Goal: Task Accomplishment & Management: Manage account settings

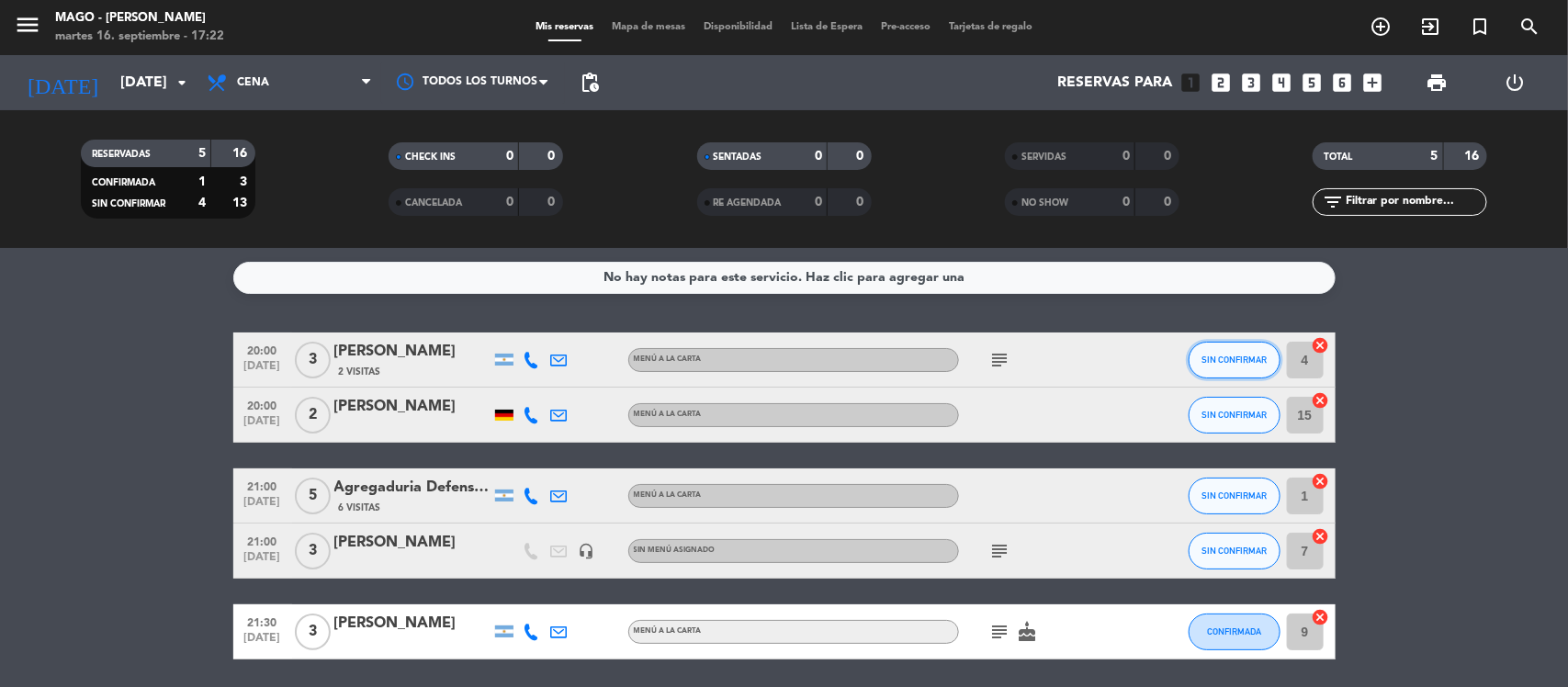
click at [1223, 363] on span "SIN CONFIRMAR" at bounding box center [1233, 359] width 65 height 10
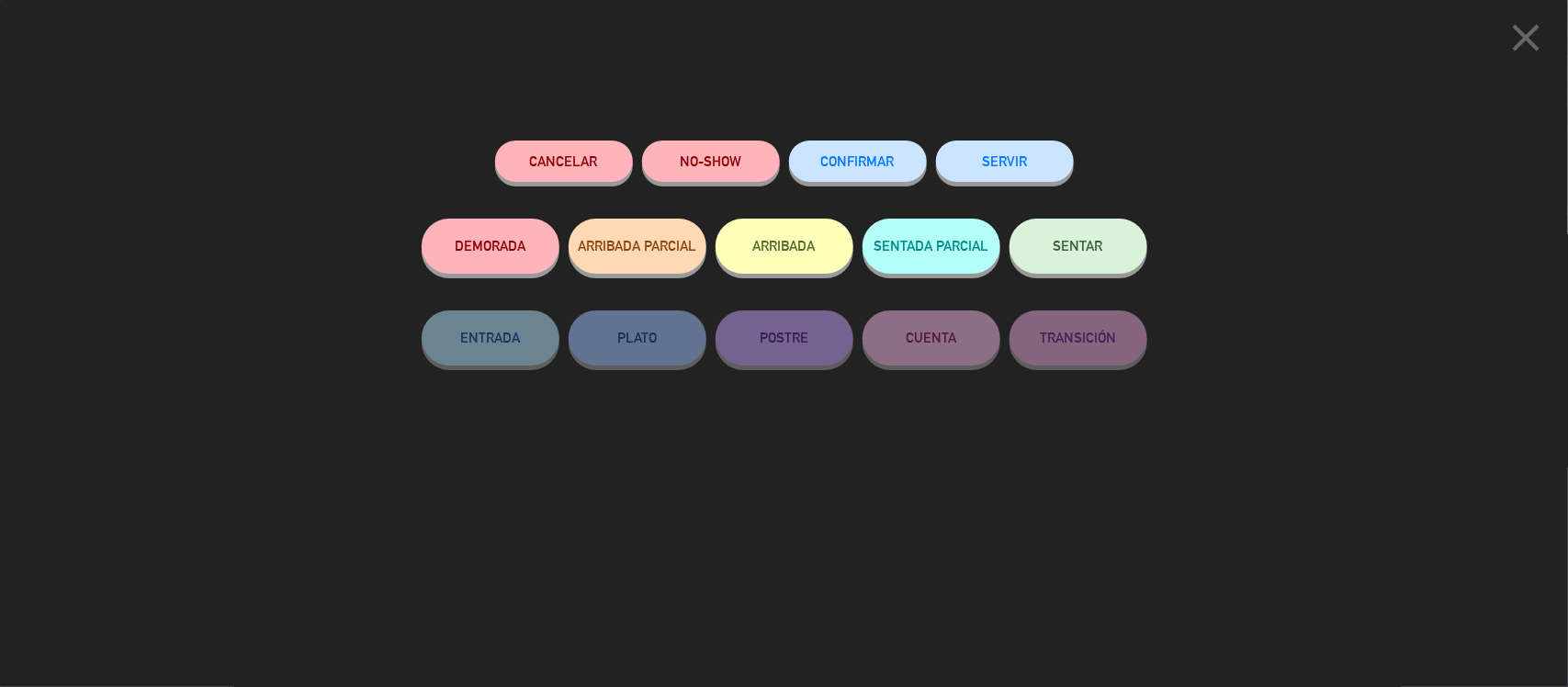
click at [838, 152] on button "CONFIRMAR" at bounding box center [858, 161] width 138 height 41
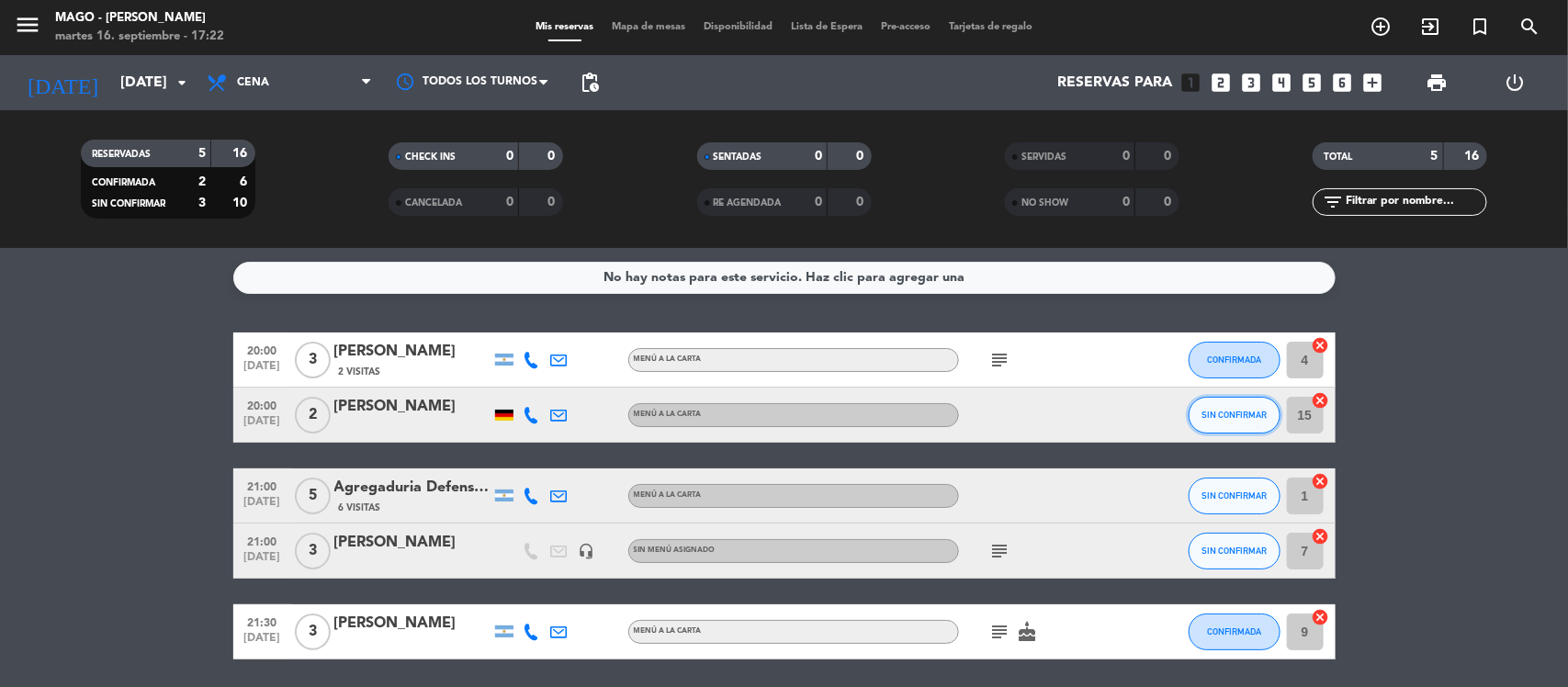
click at [1218, 424] on button "SIN CONFIRMAR" at bounding box center [1234, 416] width 92 height 37
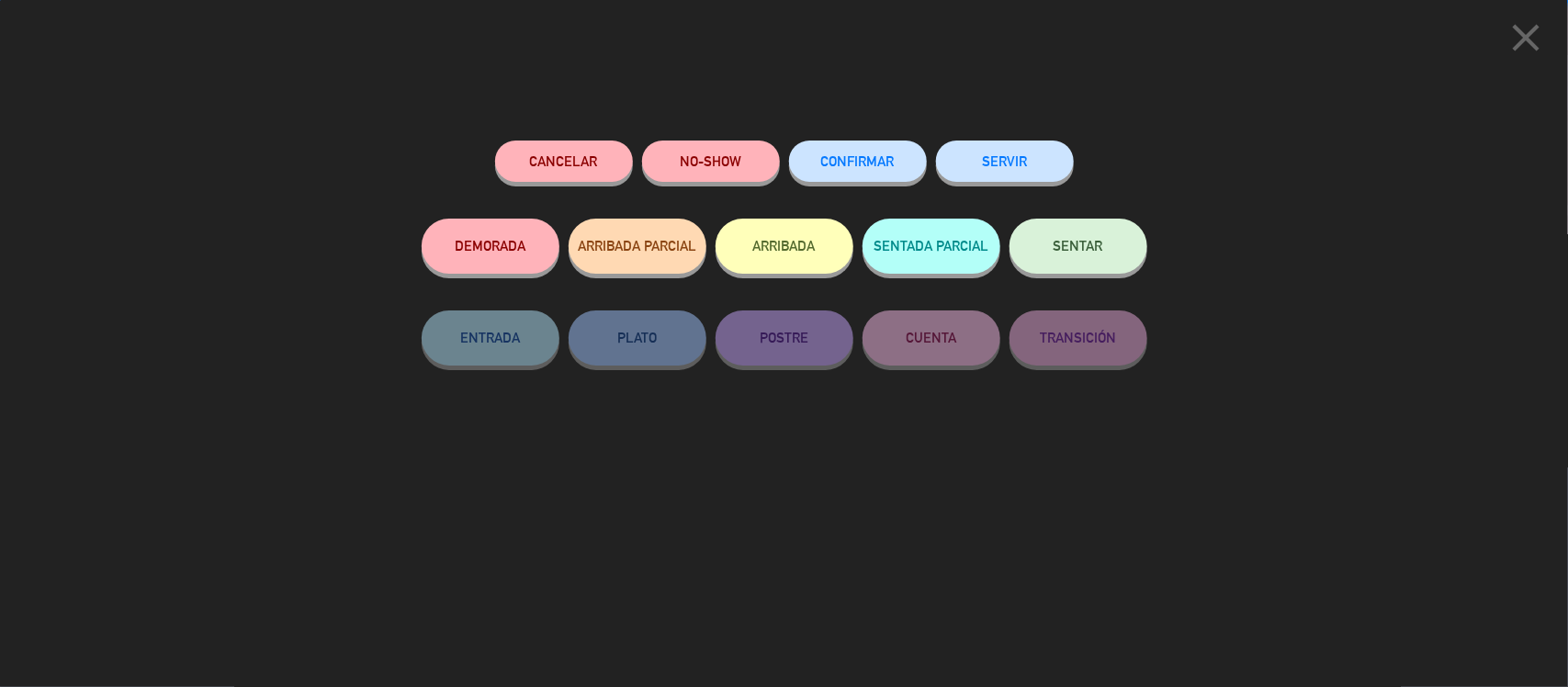
click at [889, 162] on span "CONFIRMAR" at bounding box center [857, 161] width 73 height 16
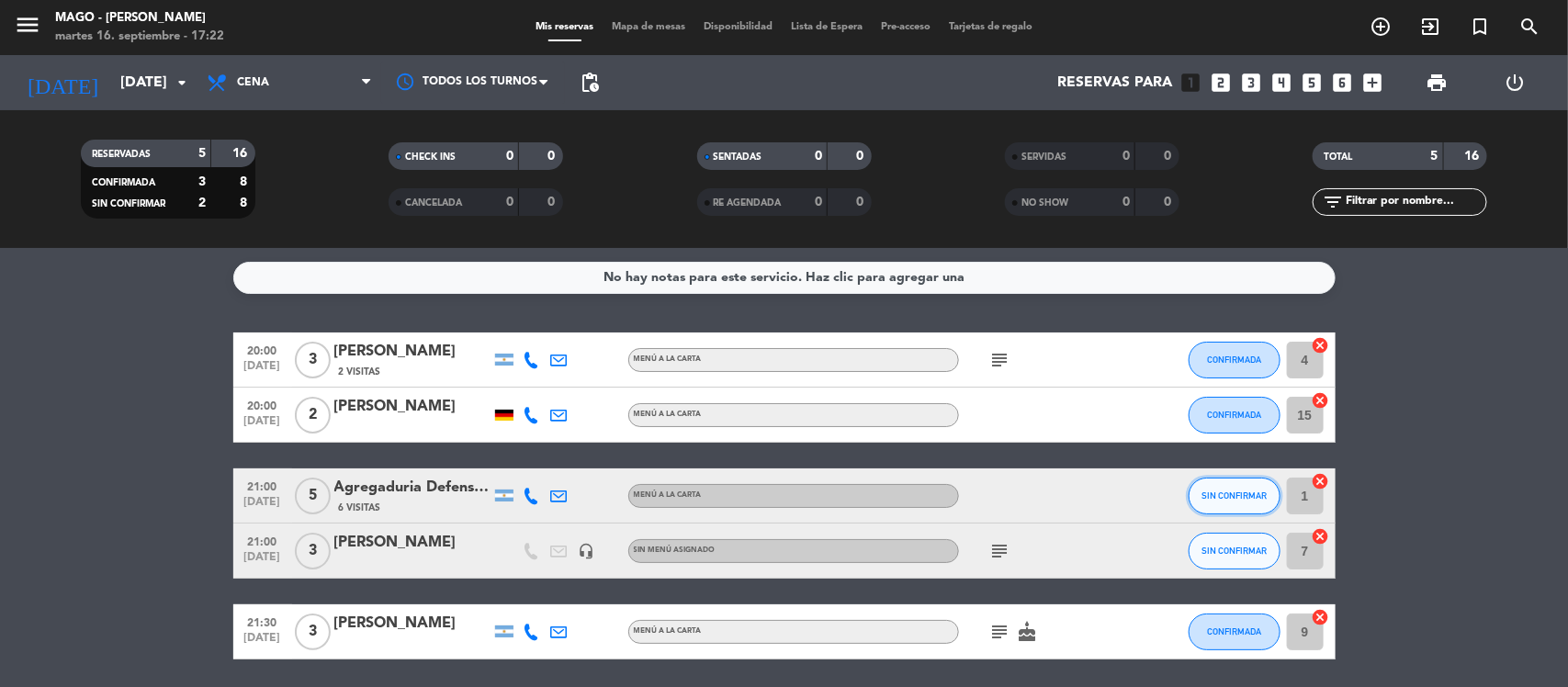
click at [1233, 493] on span "SIN CONFIRMAR" at bounding box center [1233, 495] width 65 height 10
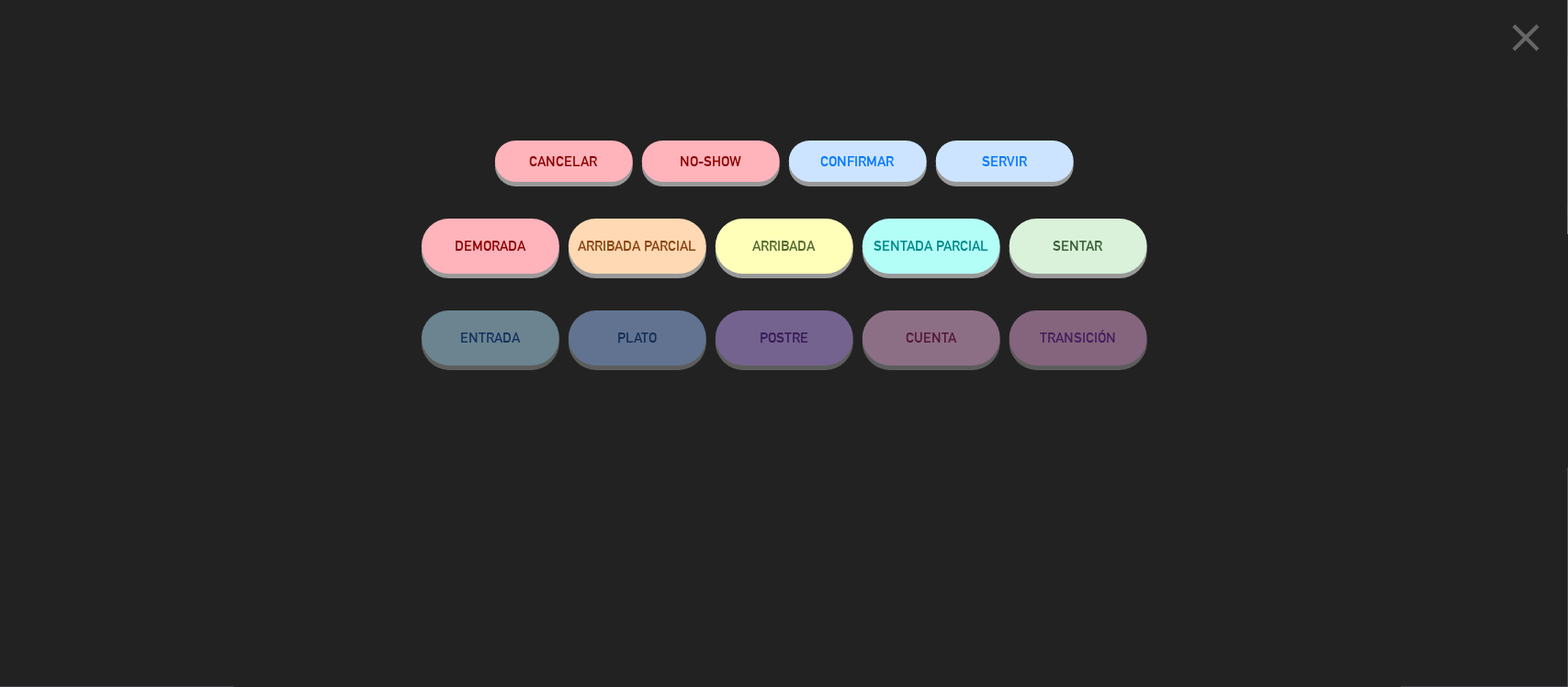
click at [826, 157] on span "CONFIRMAR" at bounding box center [857, 161] width 73 height 16
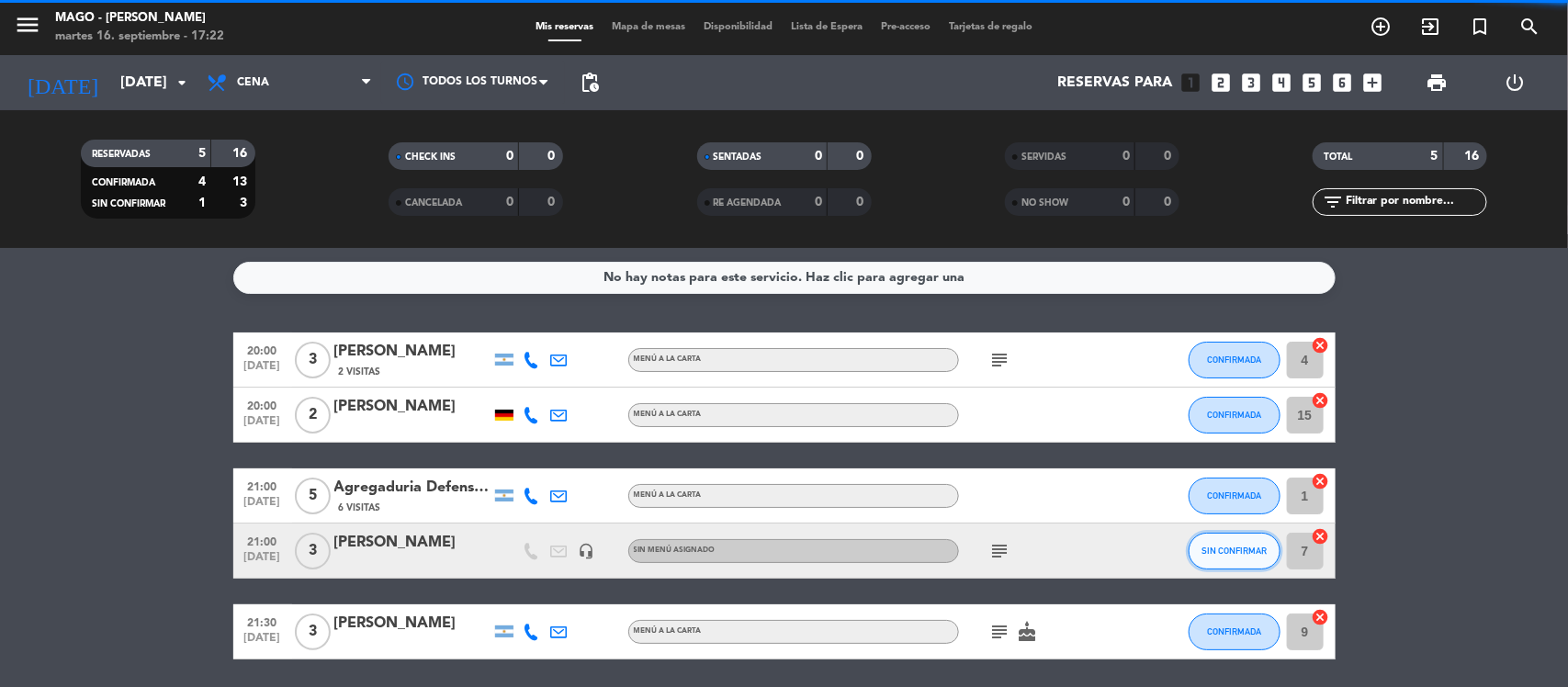
click at [1210, 548] on span "SIN CONFIRMAR" at bounding box center [1233, 550] width 65 height 10
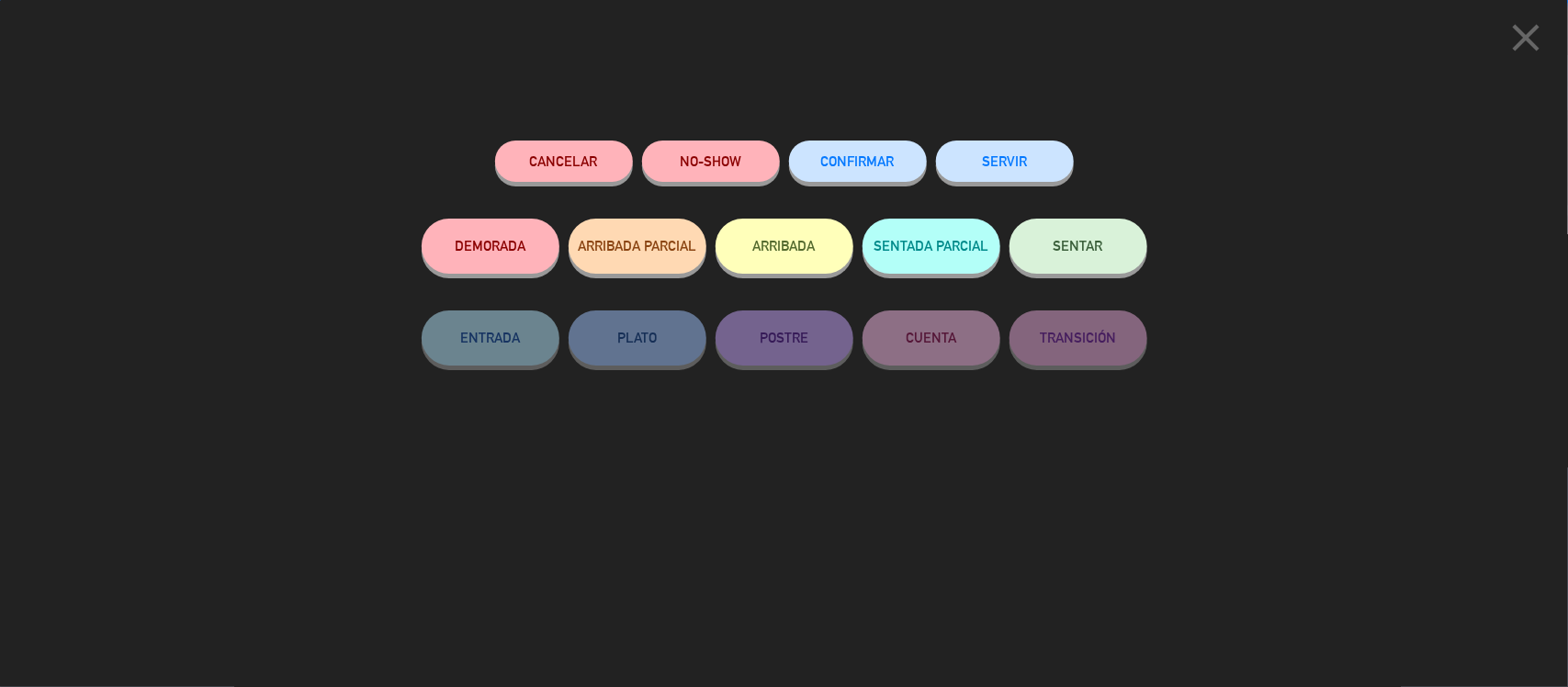
click at [887, 149] on button "CONFIRMAR" at bounding box center [858, 161] width 138 height 41
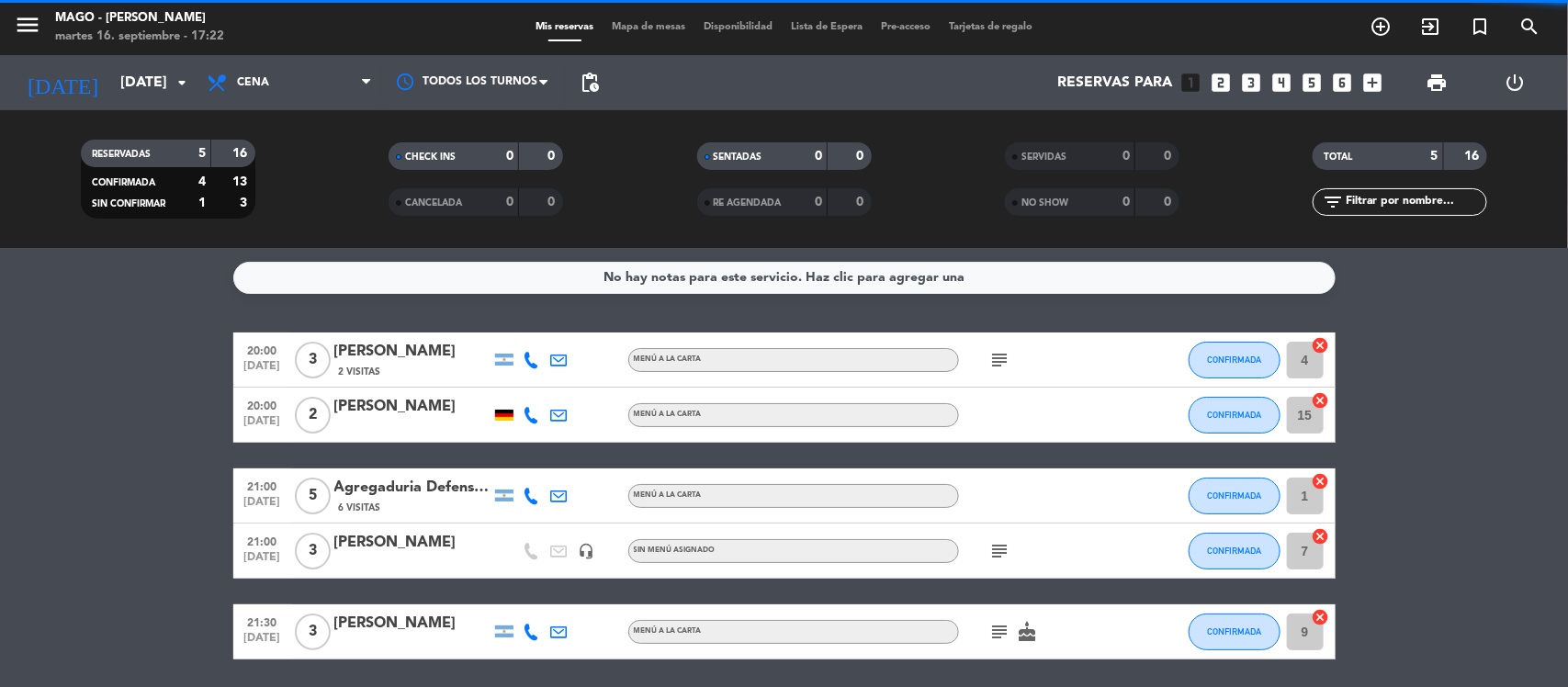
scroll to position [62, 0]
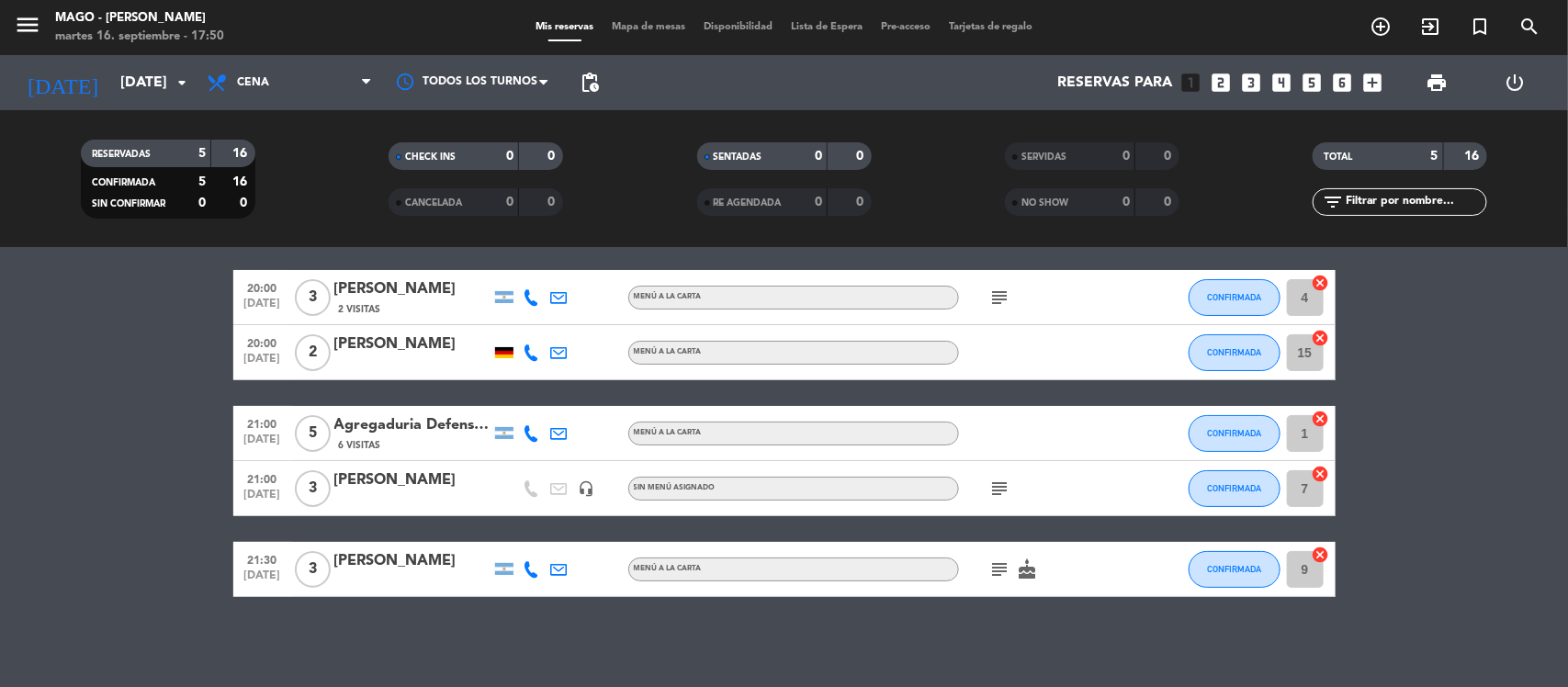
click at [130, 314] on bookings-row "20:00 [DATE] 3 [PERSON_NAME] 2 Visitas MENÚ A LA CARTA subject CONFIRMADA 4 can…" at bounding box center [784, 433] width 1568 height 327
click at [66, 337] on bookings-row "20:00 [DATE] 3 [PERSON_NAME] 2 Visitas MENÚ A LA CARTA subject CONFIRMADA 4 can…" at bounding box center [784, 433] width 1568 height 327
click at [56, 517] on bookings-row "20:00 [DATE] 3 [PERSON_NAME] 2 Visitas MENÚ A LA CARTA subject CONFIRMADA 4 can…" at bounding box center [784, 433] width 1568 height 327
click at [1003, 485] on icon "subject" at bounding box center [1000, 489] width 22 height 22
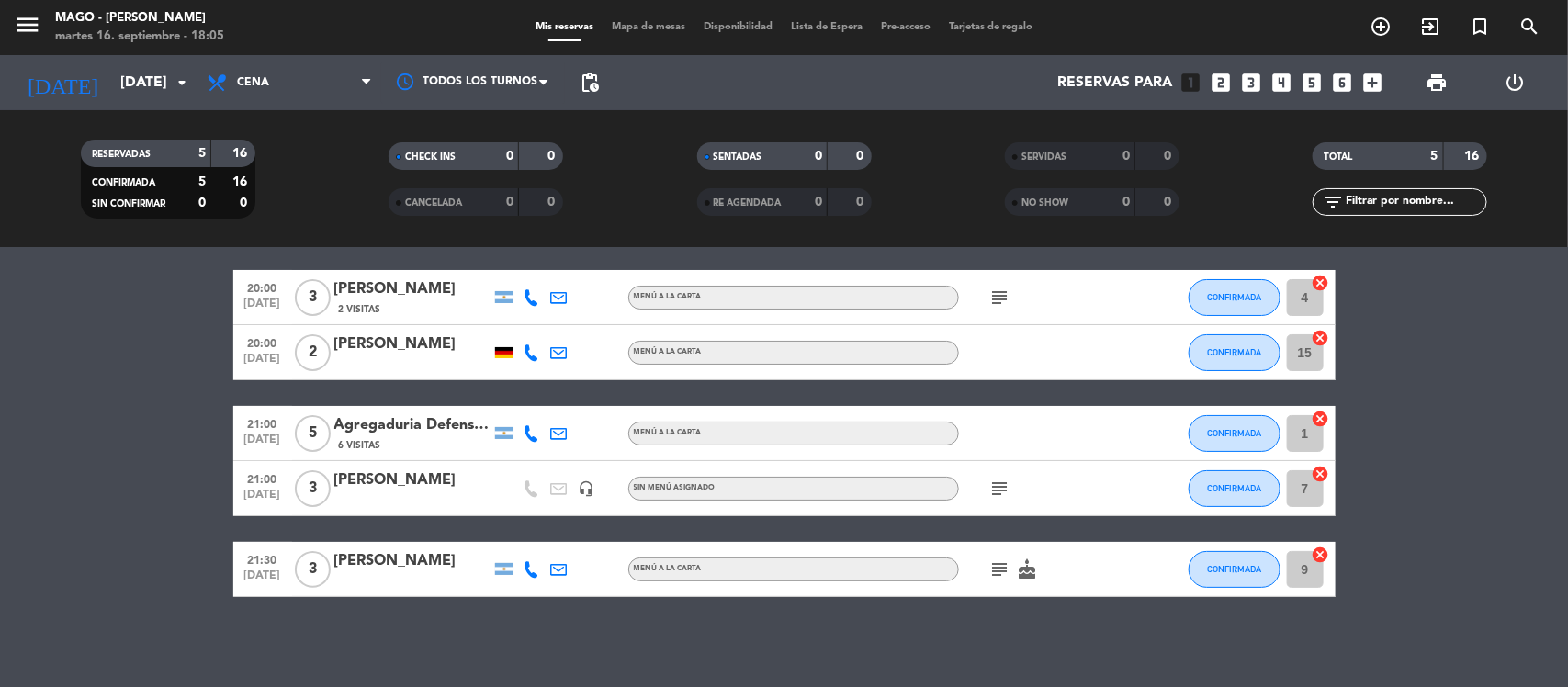
click at [1002, 483] on icon "subject" at bounding box center [1000, 489] width 22 height 22
click at [994, 575] on icon "subject" at bounding box center [1000, 570] width 22 height 22
click at [996, 572] on icon "subject" at bounding box center [1000, 570] width 22 height 22
click at [1025, 575] on icon "cake" at bounding box center [1028, 570] width 22 height 22
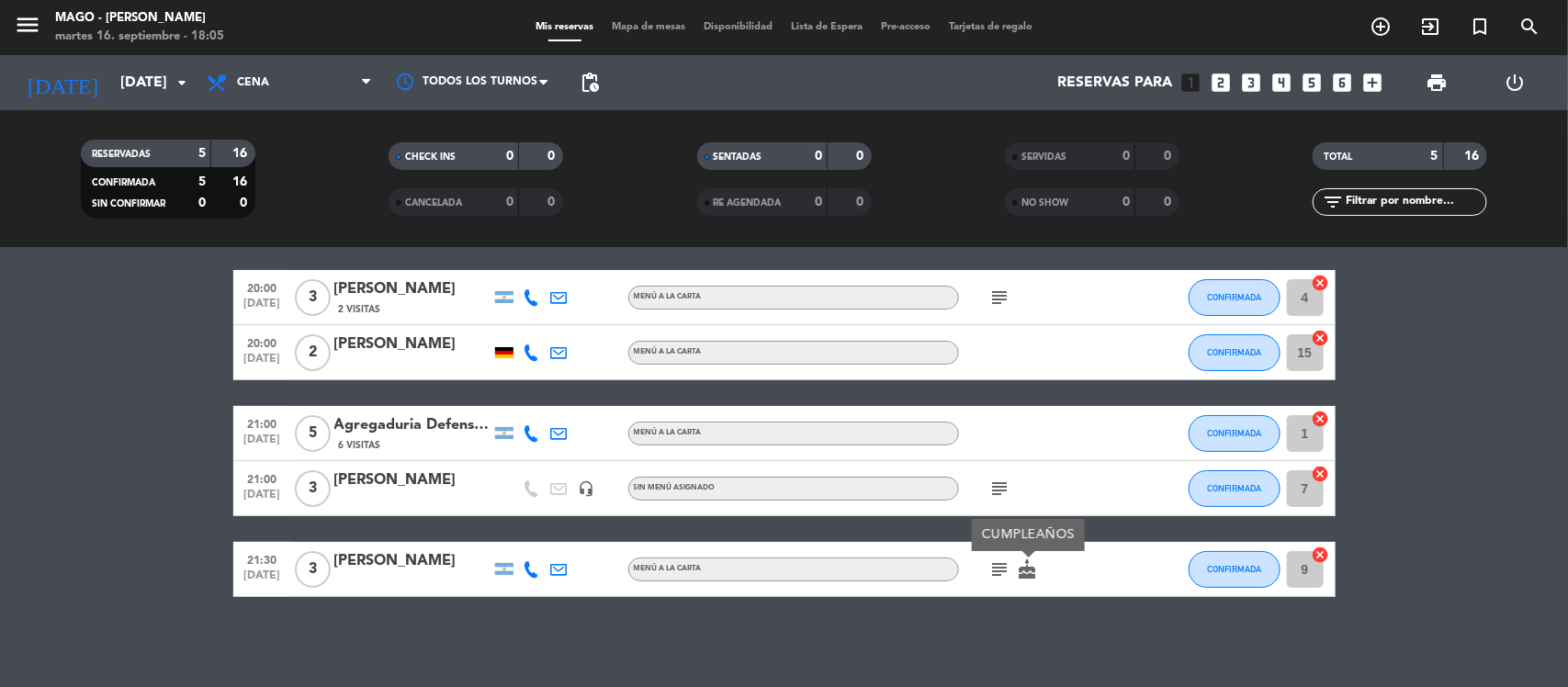
click at [1025, 575] on icon "cake" at bounding box center [1028, 570] width 22 height 22
click at [997, 292] on icon "subject" at bounding box center [1000, 297] width 22 height 22
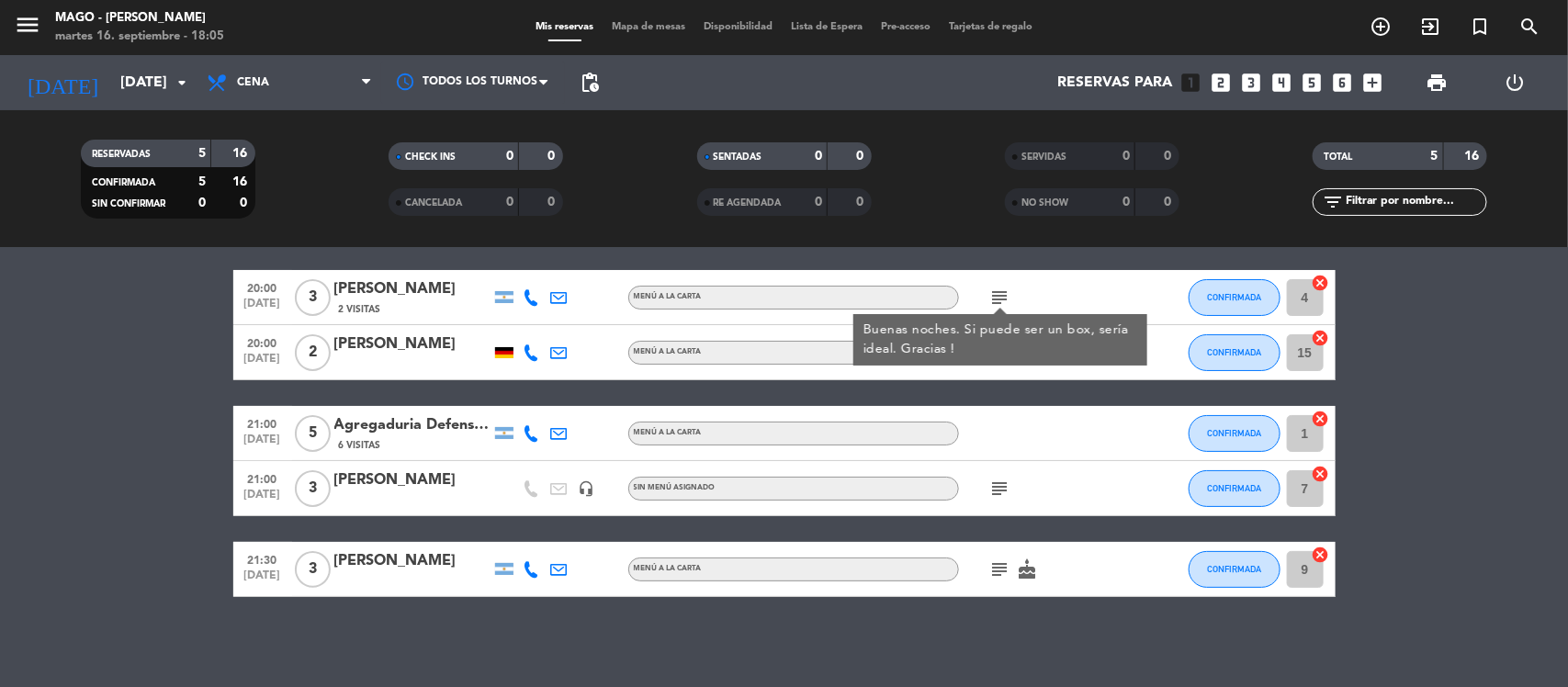
click at [997, 292] on icon "subject" at bounding box center [1000, 297] width 22 height 22
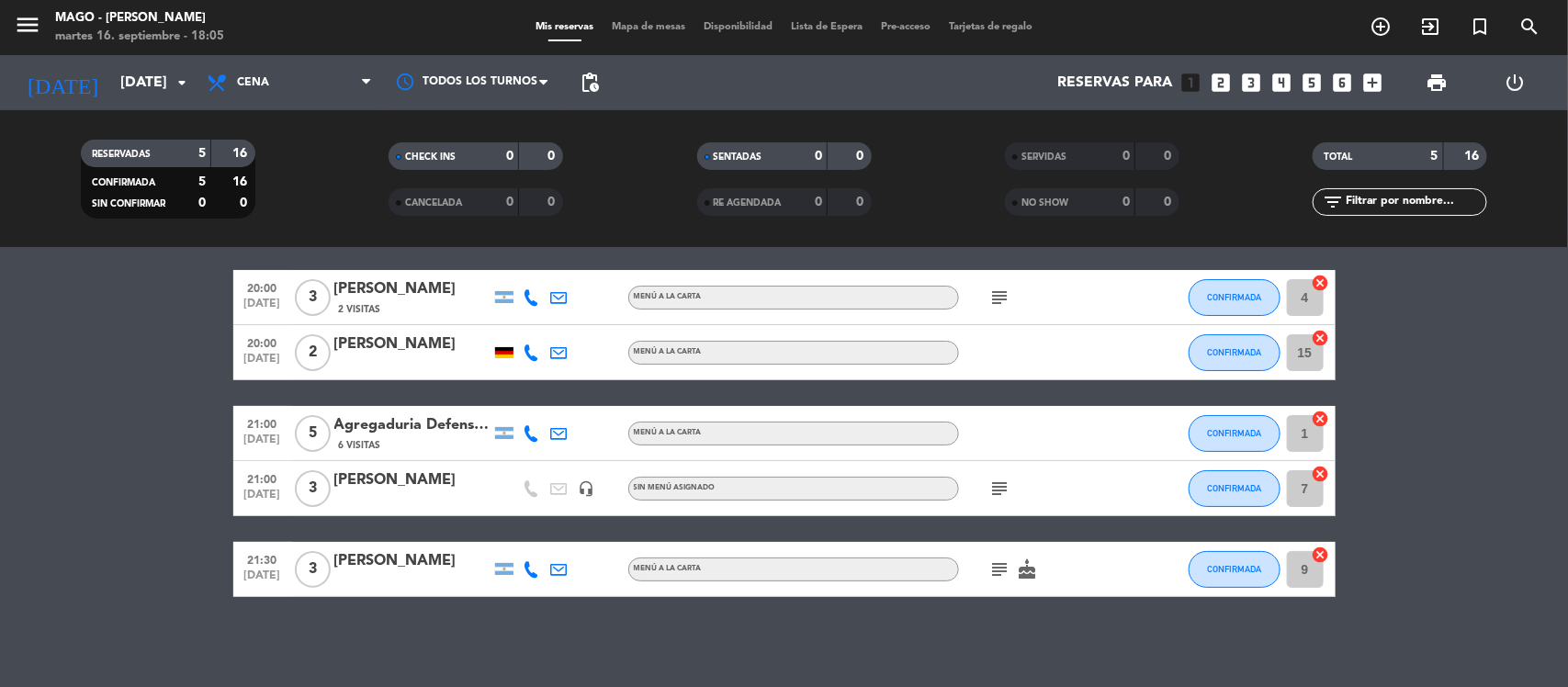
click at [101, 347] on bookings-row "20:00 [DATE] 3 [PERSON_NAME] 2 Visitas MENÚ A LA CARTA subject CONFIRMADA 4 can…" at bounding box center [784, 433] width 1568 height 327
click at [95, 370] on bookings-row "20:00 [DATE] 3 [PERSON_NAME] 2 Visitas MENÚ A LA CARTA subject CONFIRMADA 4 can…" at bounding box center [784, 433] width 1568 height 327
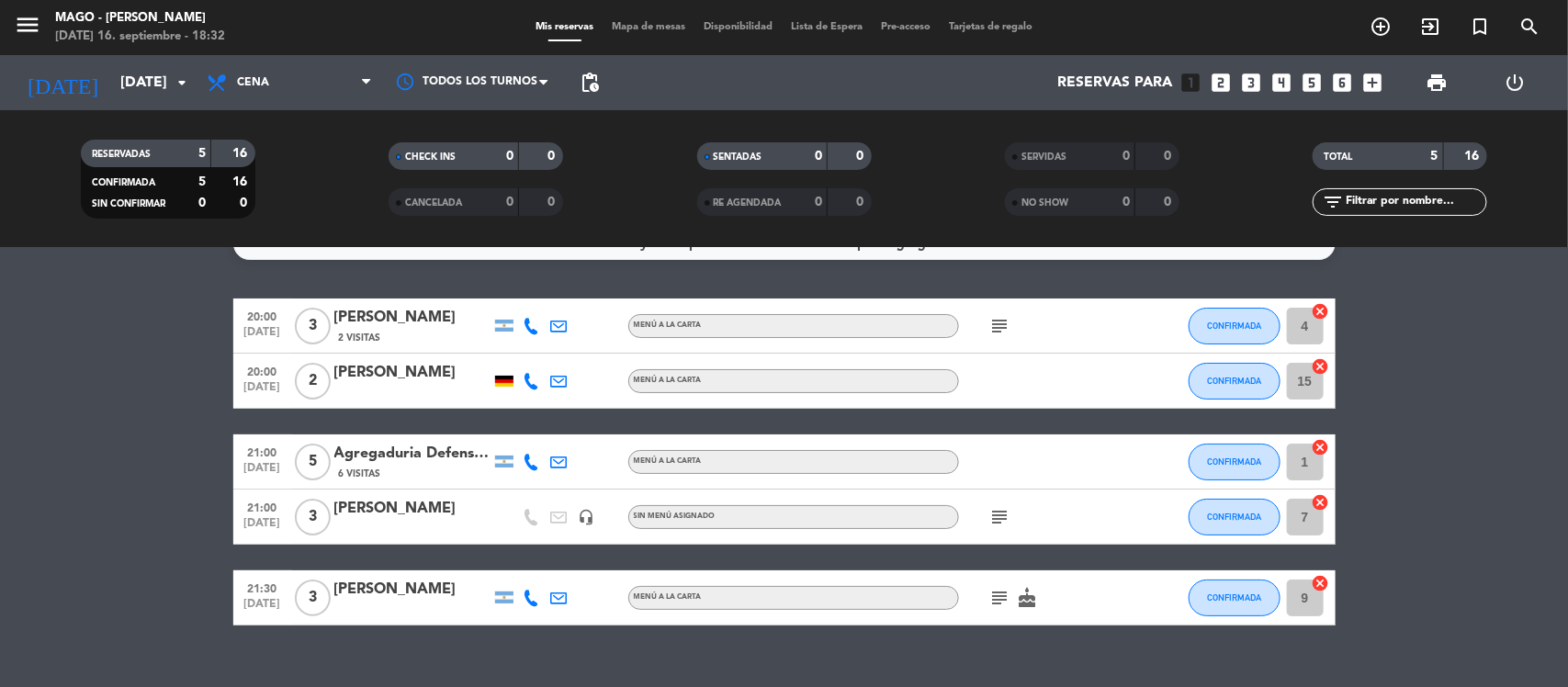
scroll to position [62, 0]
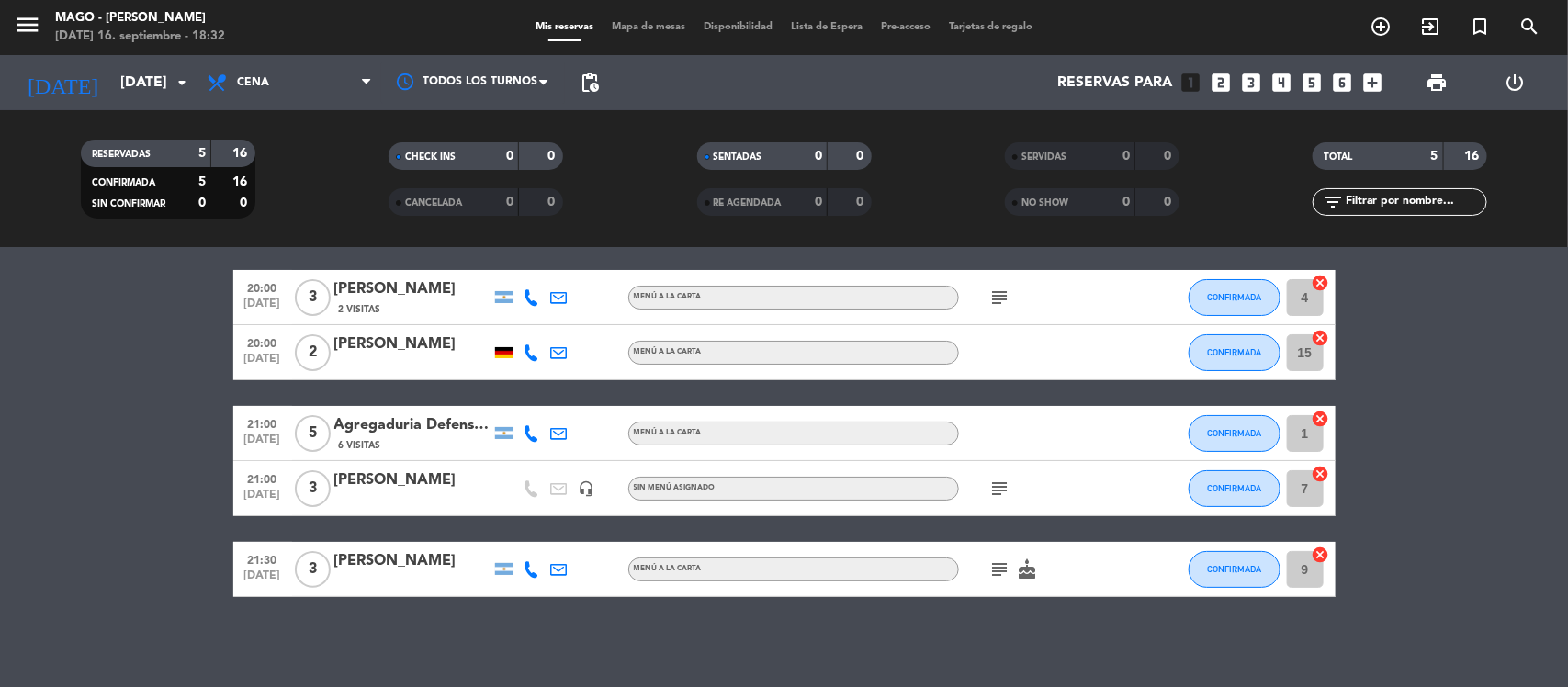
click at [152, 396] on bookings-row "20:00 [DATE] 3 [PERSON_NAME] 2 Visitas MENÚ A LA CARTA subject CONFIRMADA 4 can…" at bounding box center [784, 433] width 1568 height 327
click at [136, 315] on bookings-row "20:00 [DATE] 3 [PERSON_NAME] 2 Visitas MENÚ A LA CARTA subject CONFIRMADA 4 can…" at bounding box center [784, 433] width 1568 height 327
click at [178, 481] on bookings-row "20:00 [DATE] 3 [PERSON_NAME] 2 Visitas MENÚ A LA CARTA subject CONFIRMADA 4 can…" at bounding box center [784, 433] width 1568 height 327
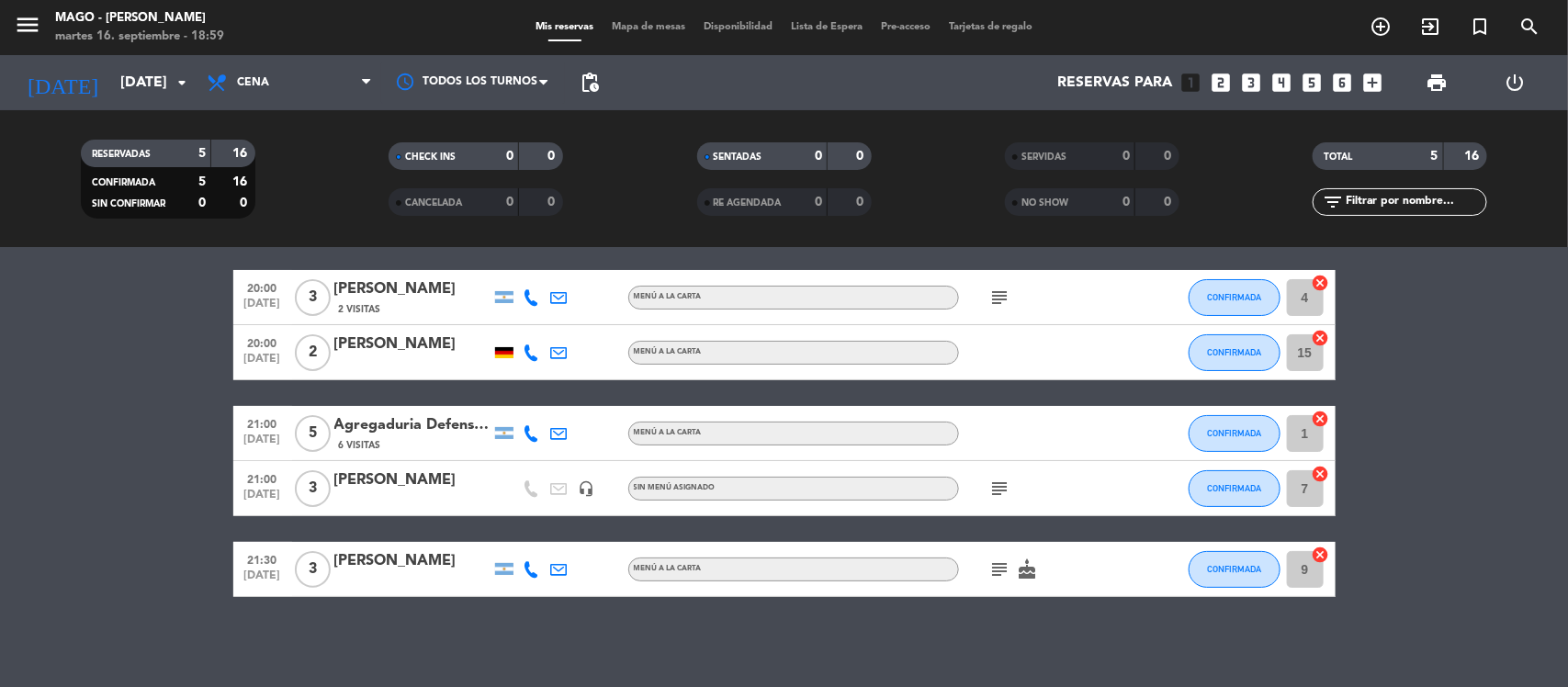
click at [996, 481] on icon "subject" at bounding box center [1000, 489] width 22 height 22
click at [1001, 570] on icon "subject" at bounding box center [1000, 570] width 22 height 22
